Goal: Task Accomplishment & Management: Manage account settings

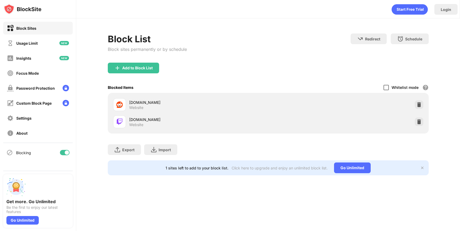
click at [388, 86] on div at bounding box center [385, 87] width 5 height 5
click at [387, 86] on div at bounding box center [385, 87] width 5 height 5
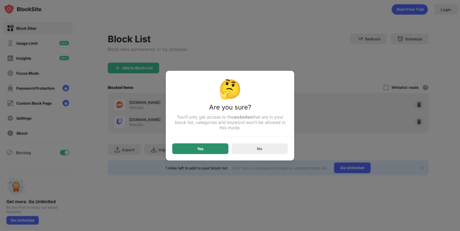
drag, startPoint x: 272, startPoint y: 150, endPoint x: 217, endPoint y: 148, distance: 54.6
click at [217, 148] on div "Yes No" at bounding box center [229, 145] width 115 height 17
click at [217, 148] on div "Yes" at bounding box center [200, 148] width 56 height 11
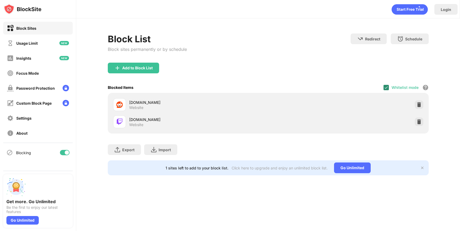
click at [387, 87] on img at bounding box center [386, 87] width 4 height 4
